Goal: Task Accomplishment & Management: Manage account settings

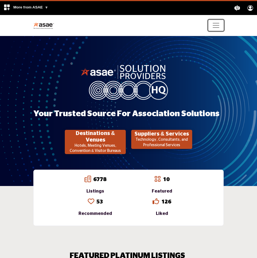
click at [215, 26] on span "Toggle navigation" at bounding box center [216, 25] width 8 height 8
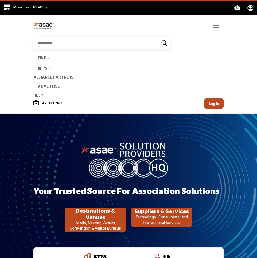
click at [156, 43] on span at bounding box center [162, 43] width 13 height 12
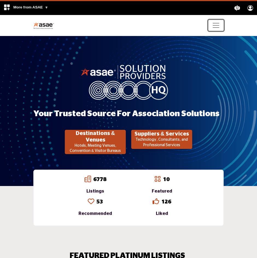
click at [218, 26] on span "Toggle navigation" at bounding box center [216, 25] width 8 height 8
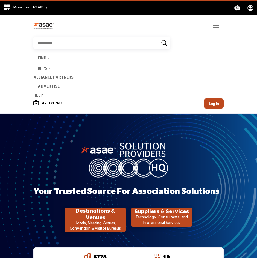
click at [48, 40] on input "Search" at bounding box center [96, 43] width 126 height 13
type input "**********"
click at [165, 43] on icon at bounding box center [163, 42] width 5 height 5
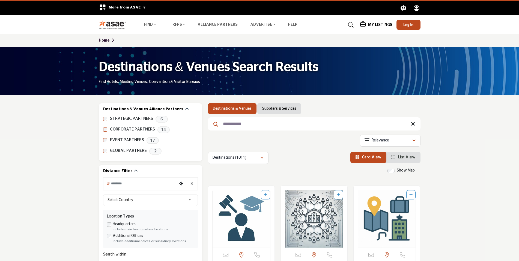
click at [256, 107] on link "Suppliers & Services" at bounding box center [279, 108] width 34 height 5
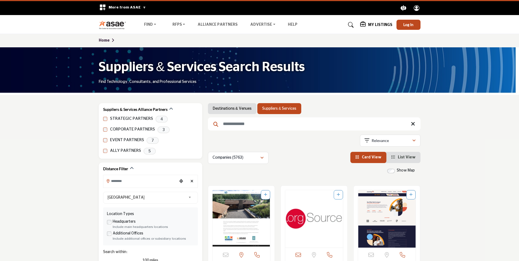
click at [107, 39] on link "Home" at bounding box center [107, 41] width 17 height 4
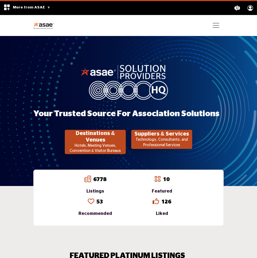
click at [124, 143] on p "Technology, Consultants, and Professional Services" at bounding box center [95, 148] width 58 height 11
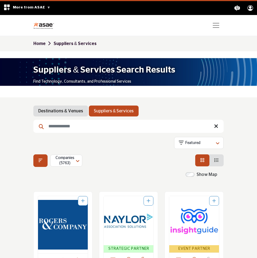
click at [64, 127] on input "Search Keyword" at bounding box center [128, 126] width 190 height 13
type input "**********"
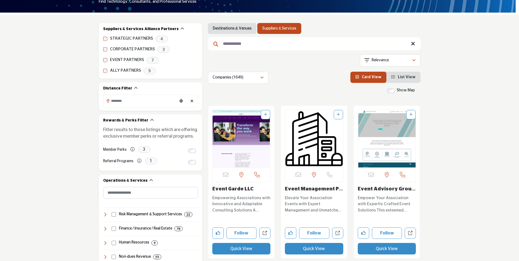
scroll to position [82, 0]
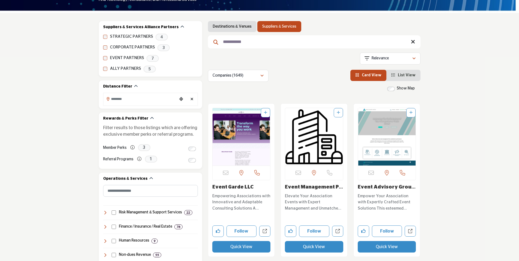
click at [227, 139] on img "Open Listing in new tab" at bounding box center [242, 136] width 58 height 57
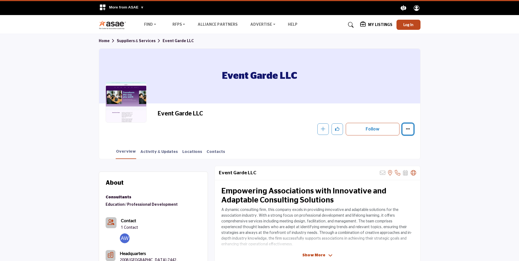
click at [409, 129] on icon "More details" at bounding box center [408, 128] width 4 height 4
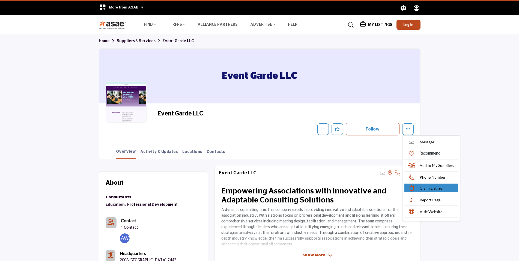
click at [438, 187] on span "Claim Listing" at bounding box center [431, 188] width 22 height 6
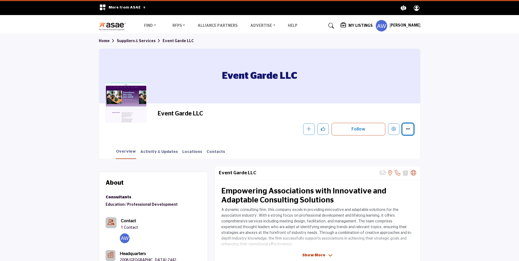
click at [408, 130] on icon "More details" at bounding box center [408, 128] width 4 height 4
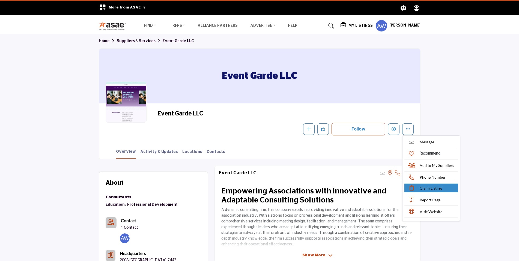
click at [433, 190] on span "Claim Listing" at bounding box center [431, 188] width 22 height 6
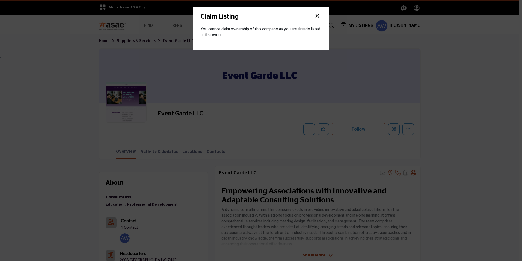
click at [317, 16] on button "×" at bounding box center [317, 16] width 8 height 10
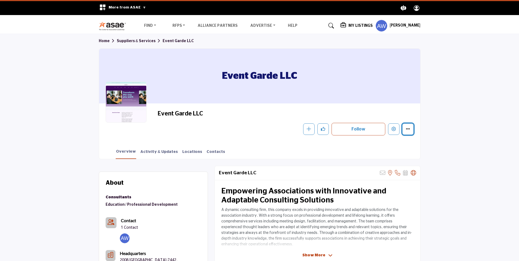
click at [408, 128] on icon "More details" at bounding box center [408, 128] width 4 height 4
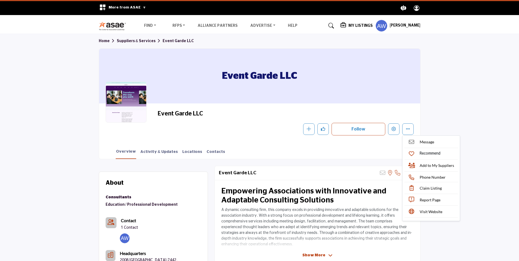
click at [457, 95] on section "Home Suppliers & Services Event Garde LLC Event Garde LLC Event Garde LLC Follo…" at bounding box center [259, 96] width 519 height 125
click at [393, 27] on h5 "[PERSON_NAME]" at bounding box center [405, 25] width 31 height 5
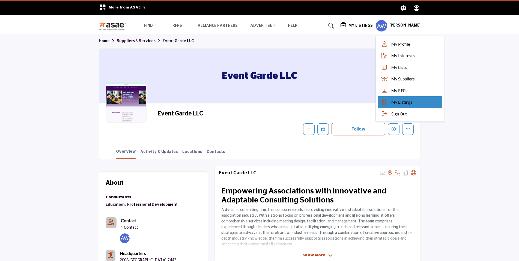
click at [396, 101] on span "My Listings" at bounding box center [402, 102] width 21 height 6
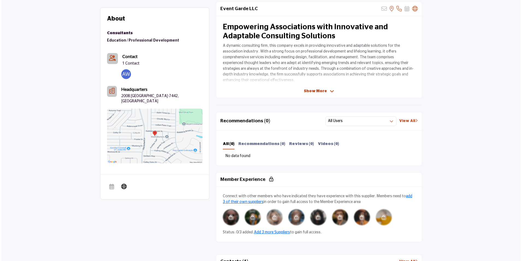
scroll to position [82, 0]
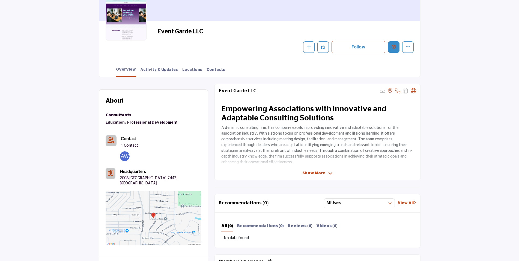
click at [399, 46] on button "Edit company" at bounding box center [393, 46] width 11 height 11
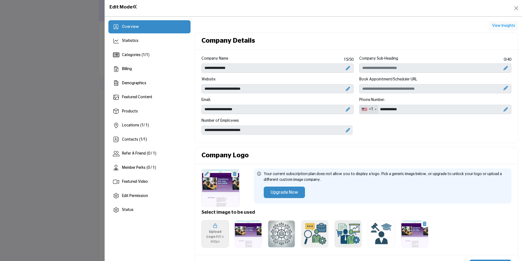
click at [347, 132] on icon at bounding box center [348, 130] width 4 height 4
click at [342, 131] on icon at bounding box center [344, 130] width 4 height 4
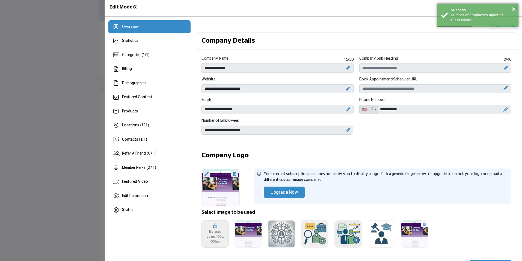
click at [347, 131] on icon at bounding box center [348, 130] width 4 height 4
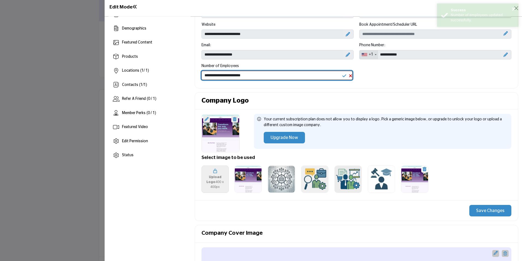
click at [329, 73] on select "**********" at bounding box center [277, 75] width 151 height 9
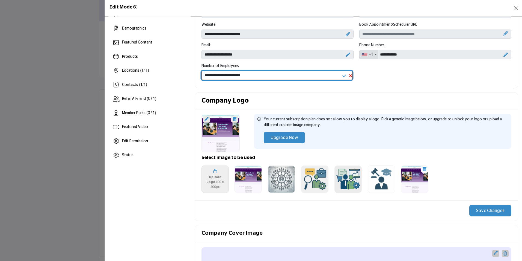
click at [202, 71] on select "**********" at bounding box center [277, 75] width 151 height 9
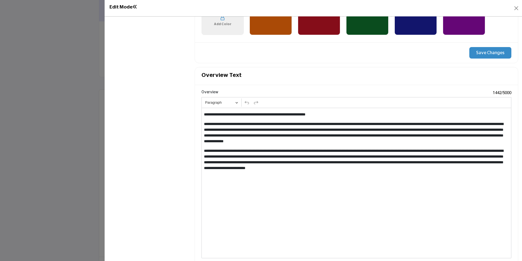
scroll to position [464, 0]
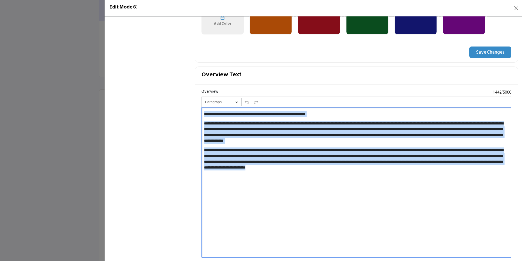
drag, startPoint x: 474, startPoint y: 170, endPoint x: 181, endPoint y: 107, distance: 299.8
copy div "**********"
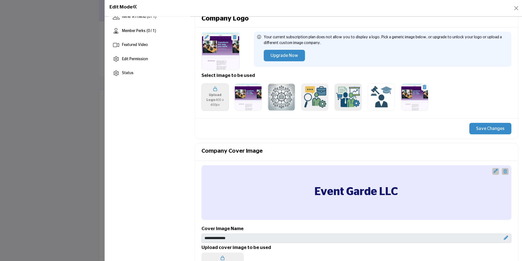
scroll to position [164, 0]
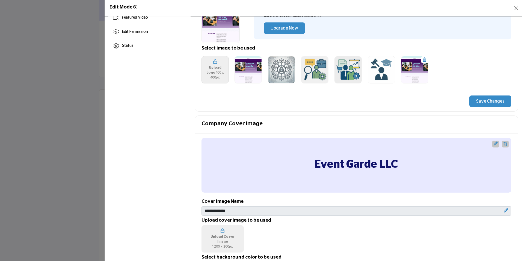
click at [488, 94] on div "Save Changes" at bounding box center [356, 101] width 323 height 20
click at [485, 97] on button "Save Changes" at bounding box center [490, 100] width 42 height 11
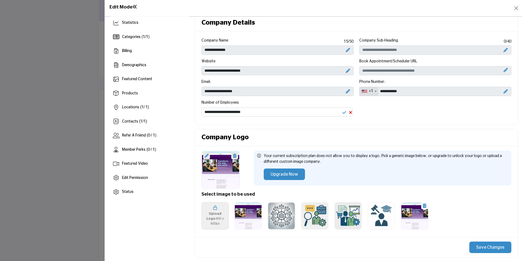
scroll to position [27, 0]
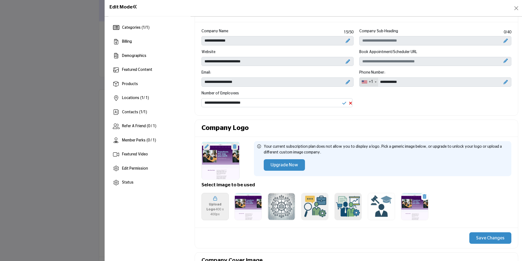
click at [219, 153] on div at bounding box center [221, 160] width 38 height 38
click at [131, 58] on div "Demographics" at bounding box center [134, 56] width 24 height 6
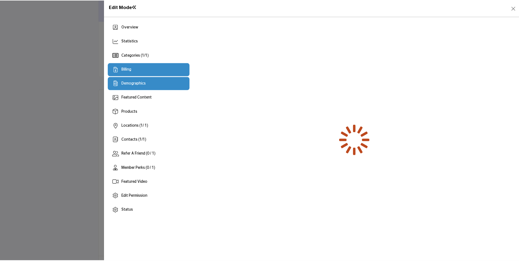
scroll to position [0, 0]
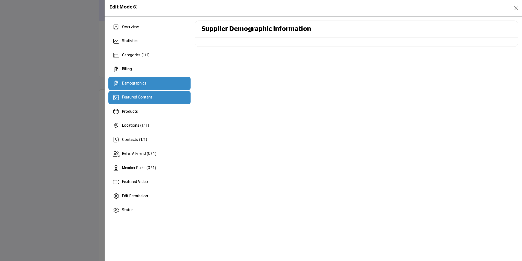
click at [130, 93] on div "Featured Content" at bounding box center [149, 97] width 82 height 13
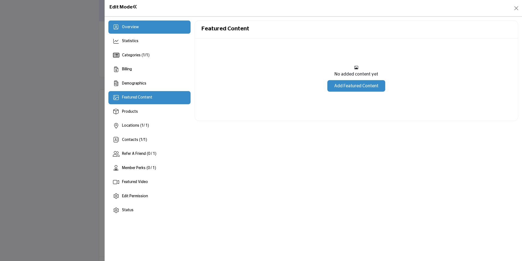
click at [129, 22] on div "Overview" at bounding box center [149, 26] width 82 height 13
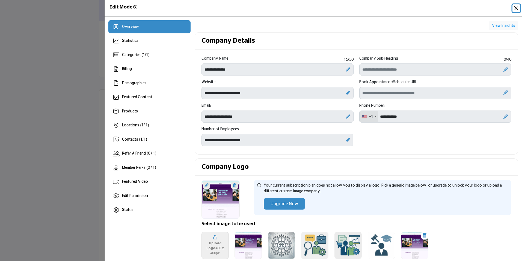
click at [517, 9] on button "Close" at bounding box center [517, 8] width 8 height 8
